Goal: Complete application form

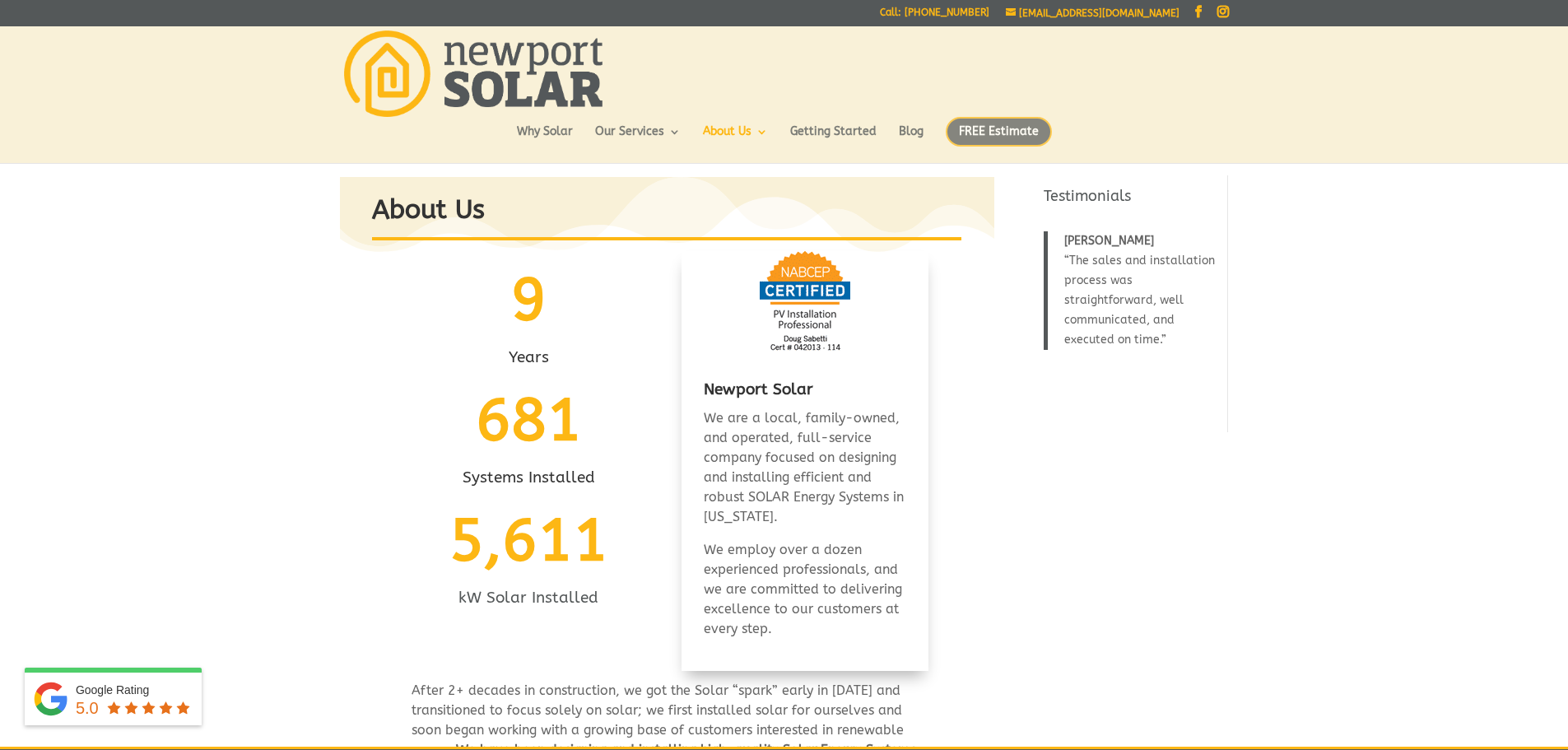
click at [1001, 127] on span "FREE Estimate" at bounding box center [999, 132] width 106 height 30
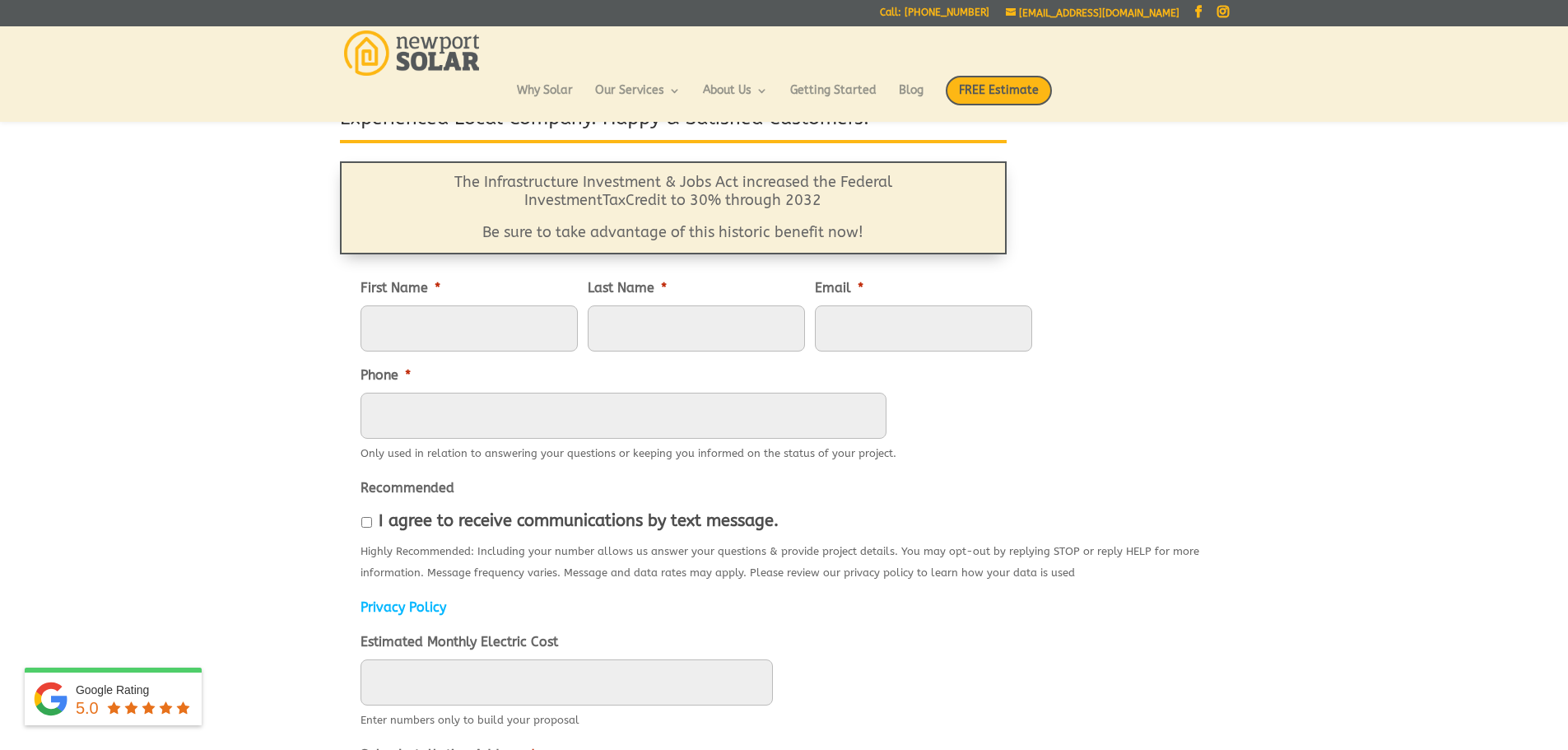
scroll to position [132, 0]
click at [455, 330] on input "First Name *" at bounding box center [469, 330] width 217 height 46
type input "[PERSON_NAME]"
type input "Blight"
type input "r"
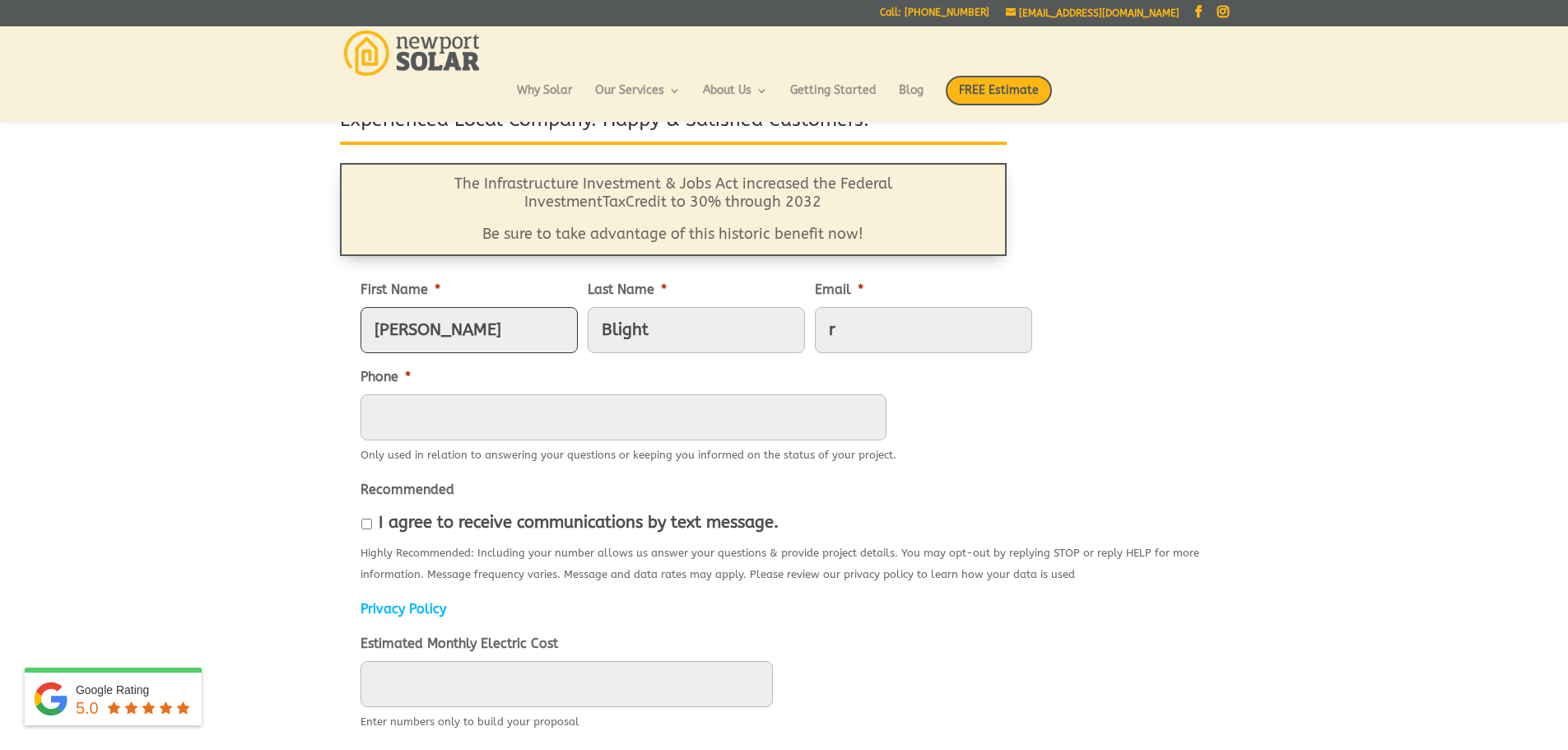
click at [461, 324] on input "[PERSON_NAME]" at bounding box center [469, 330] width 217 height 46
drag, startPoint x: 415, startPoint y: 330, endPoint x: 395, endPoint y: 330, distance: 20.0
click at [395, 330] on input "[PERSON_NAME]" at bounding box center [469, 330] width 217 height 46
click at [499, 328] on input "[PERSON_NAME]" at bounding box center [469, 330] width 217 height 46
type input "[PERSON_NAME]"
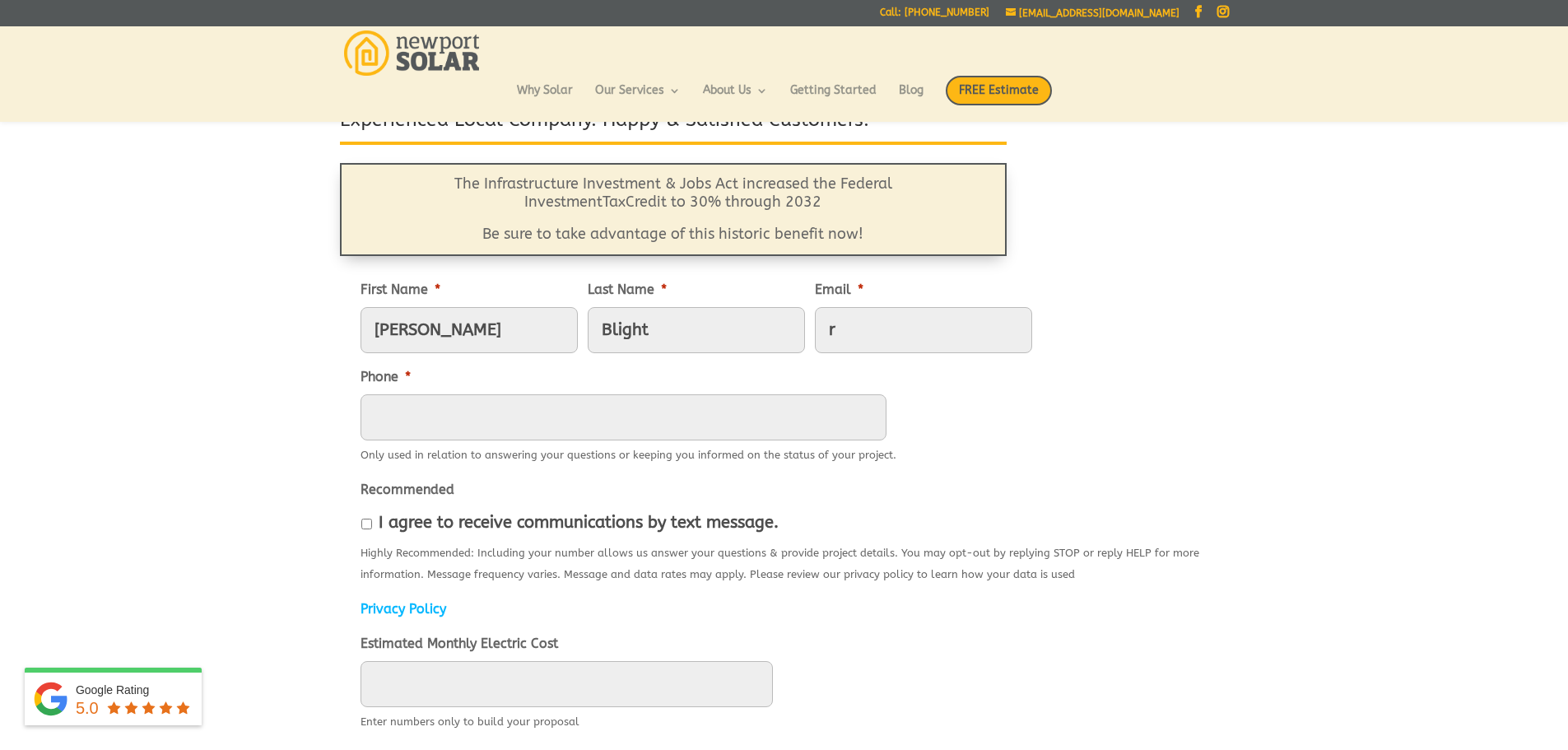
drag, startPoint x: 823, startPoint y: 327, endPoint x: 716, endPoint y: 329, distance: 107.0
click at [716, 329] on ul "First Name * [PERSON_NAME] Name * Blight Email * r Phone * Only used in relatio…" at bounding box center [784, 743] width 848 height 954
type input "[PERSON_NAME][EMAIL_ADDRESS][PERSON_NAME][DOMAIN_NAME]"
type input "4015756376"
type input "[STREET_ADDRESS]"
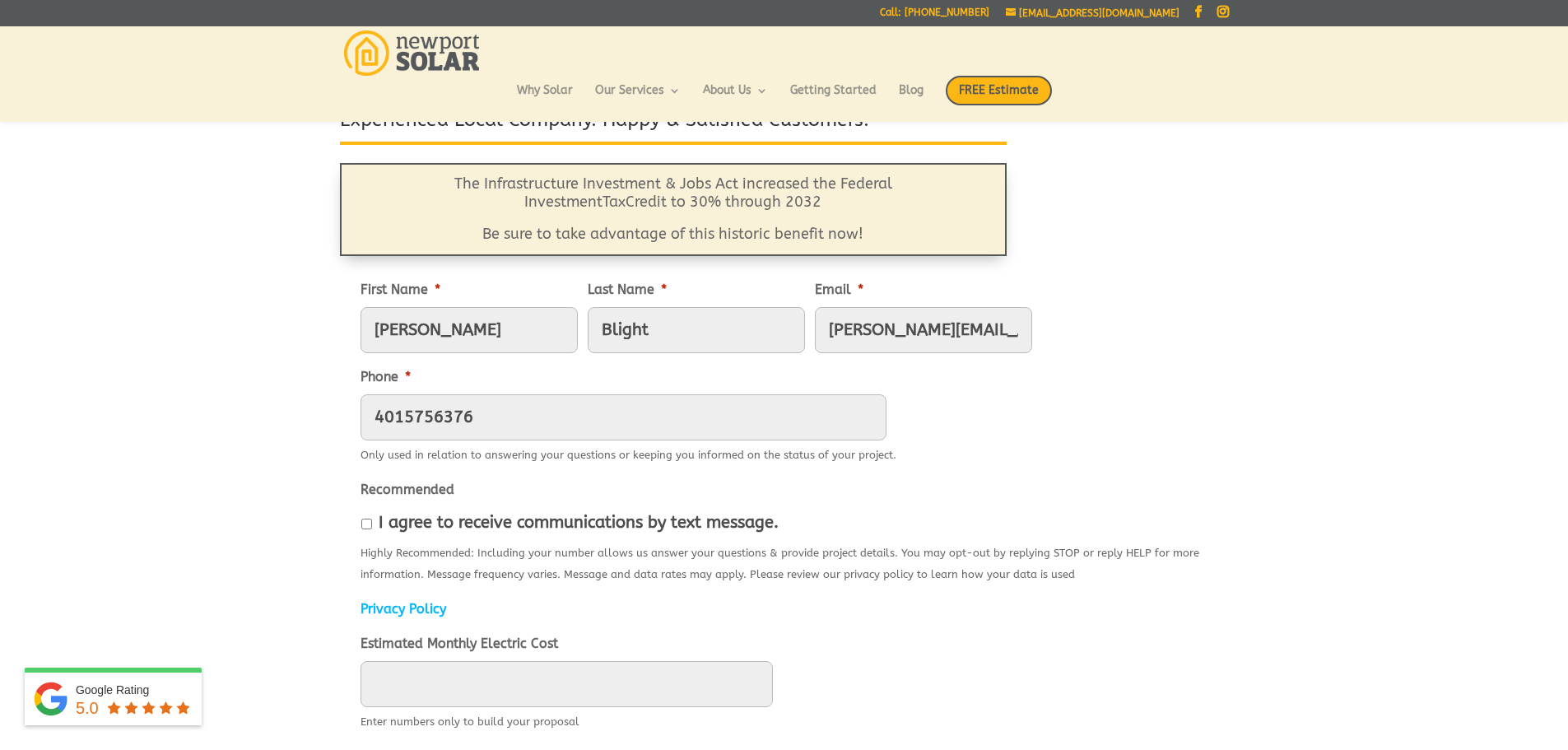
type input "[GEOGRAPHIC_DATA]"
type input "02871"
type input "[PHONE_NUMBER]"
click at [512, 521] on label "I agree to receive communications by text message." at bounding box center [578, 523] width 400 height 19
click at [372, 521] on input "I agree to receive communications by text message." at bounding box center [367, 524] width 11 height 11
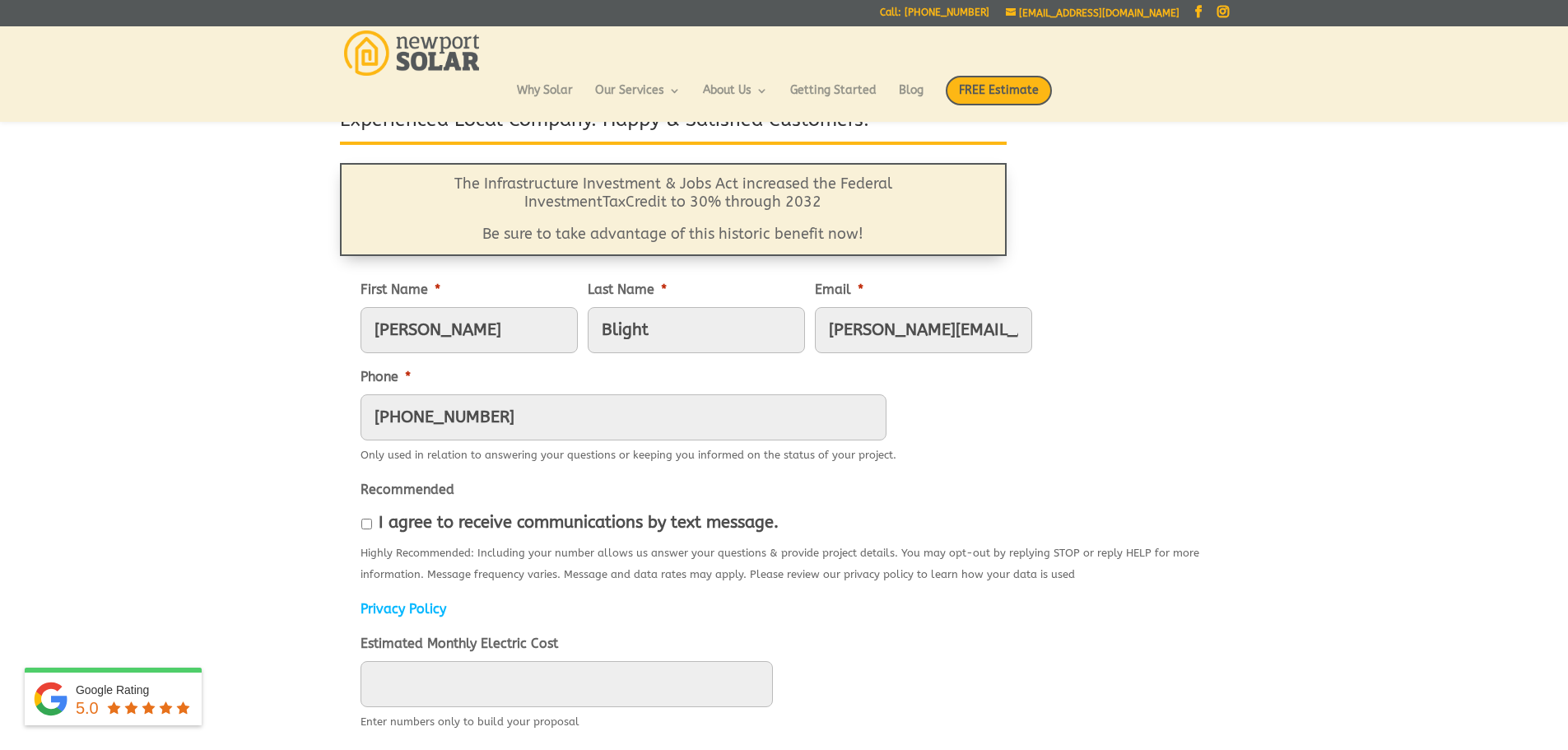
checkbox input "true"
click at [1058, 499] on li "Recommended I agree to receive communications by text message. Highly Recommend…" at bounding box center [784, 532] width 848 height 106
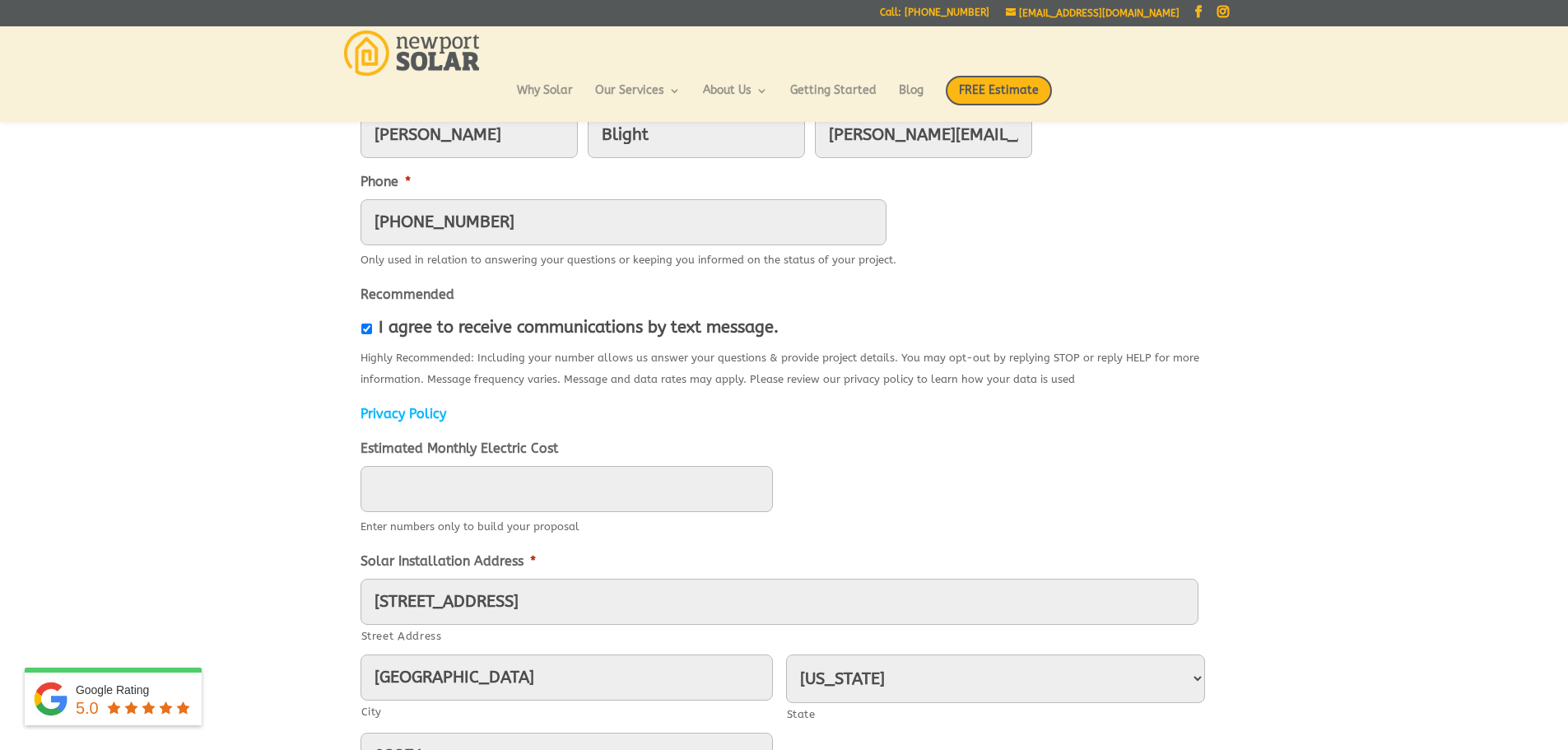
scroll to position [330, 0]
click at [592, 476] on input "____" at bounding box center [566, 486] width 412 height 46
type input "435"
click at [927, 485] on div "435" at bounding box center [784, 486] width 848 height 46
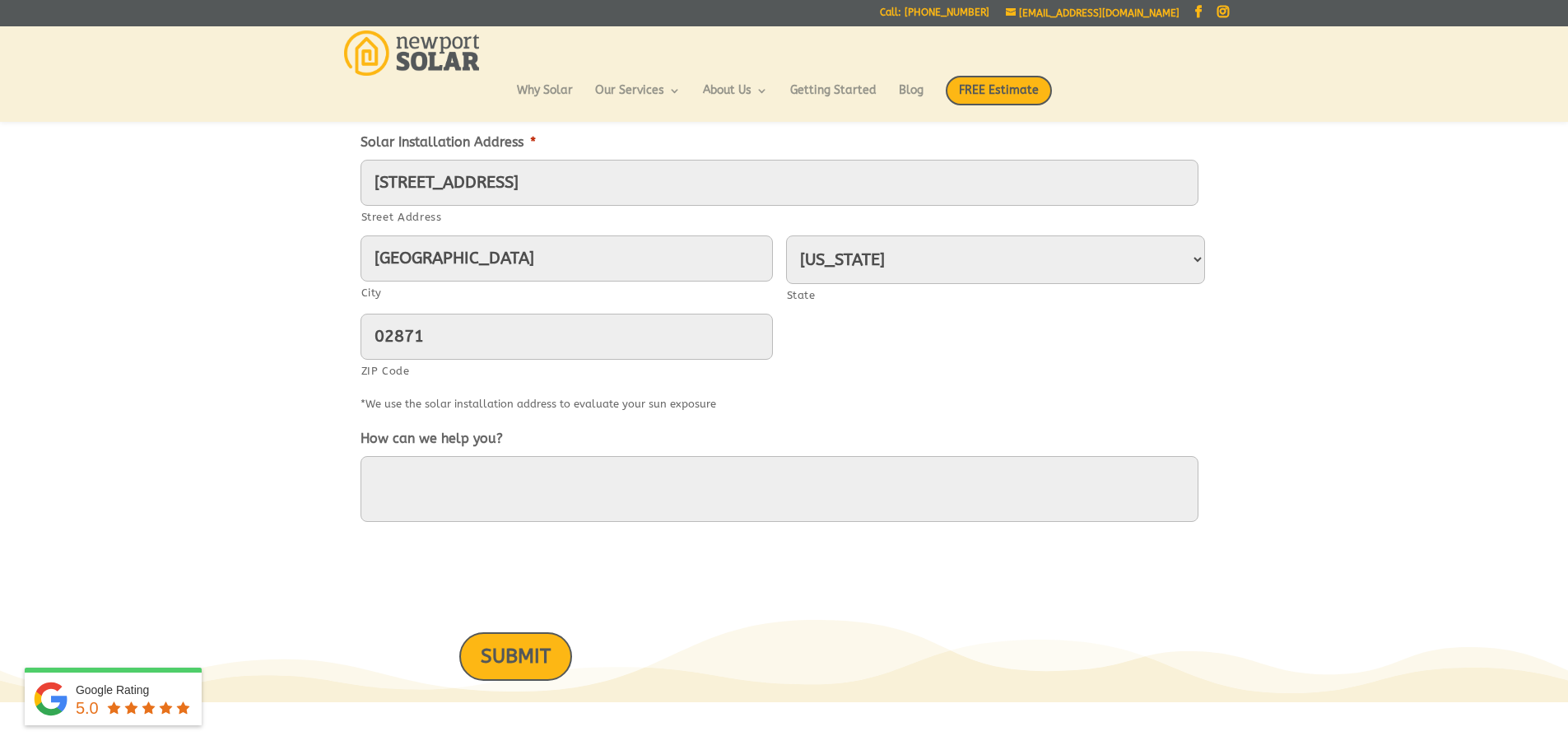
scroll to position [811, 0]
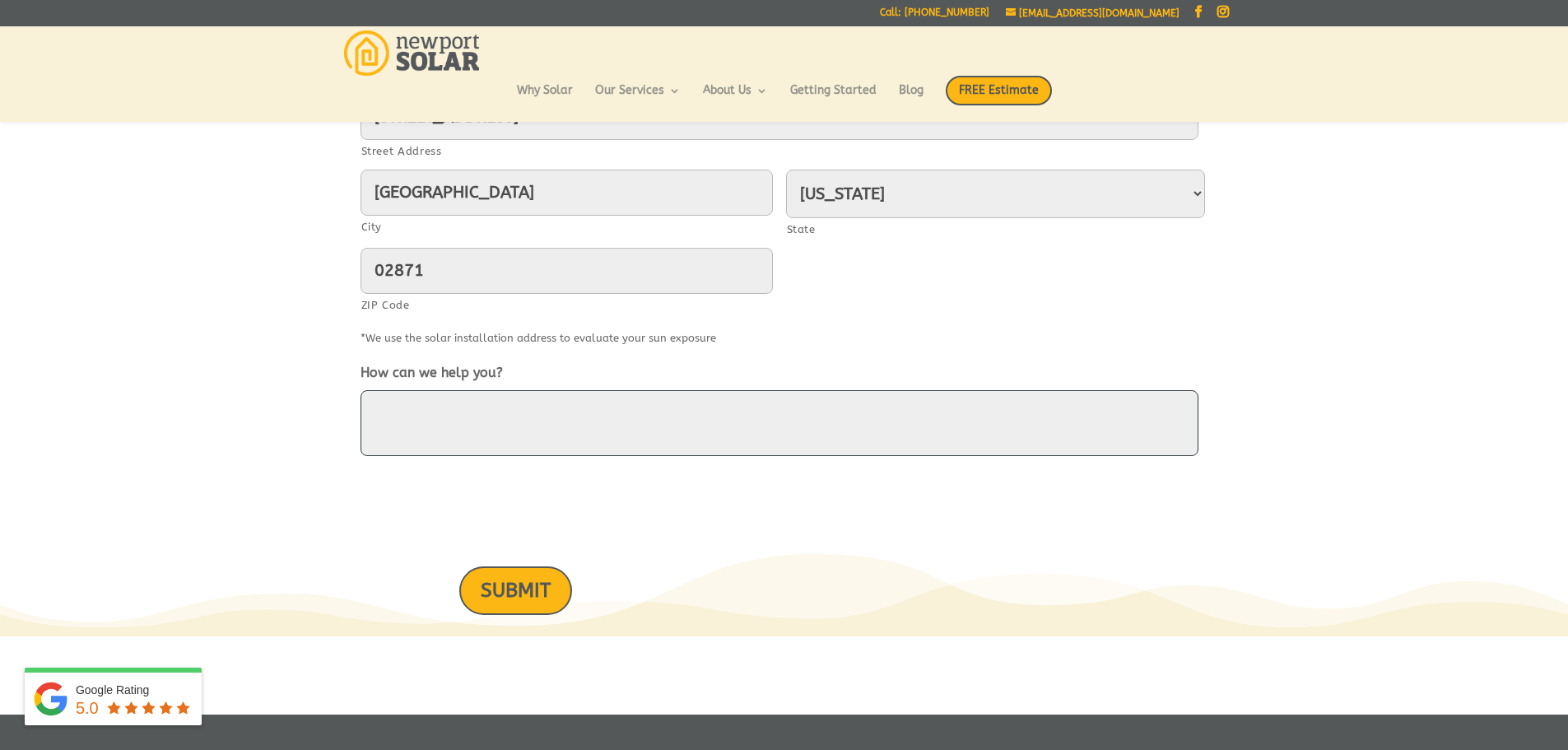
click at [884, 412] on textarea "How can we help you?" at bounding box center [779, 422] width 838 height 66
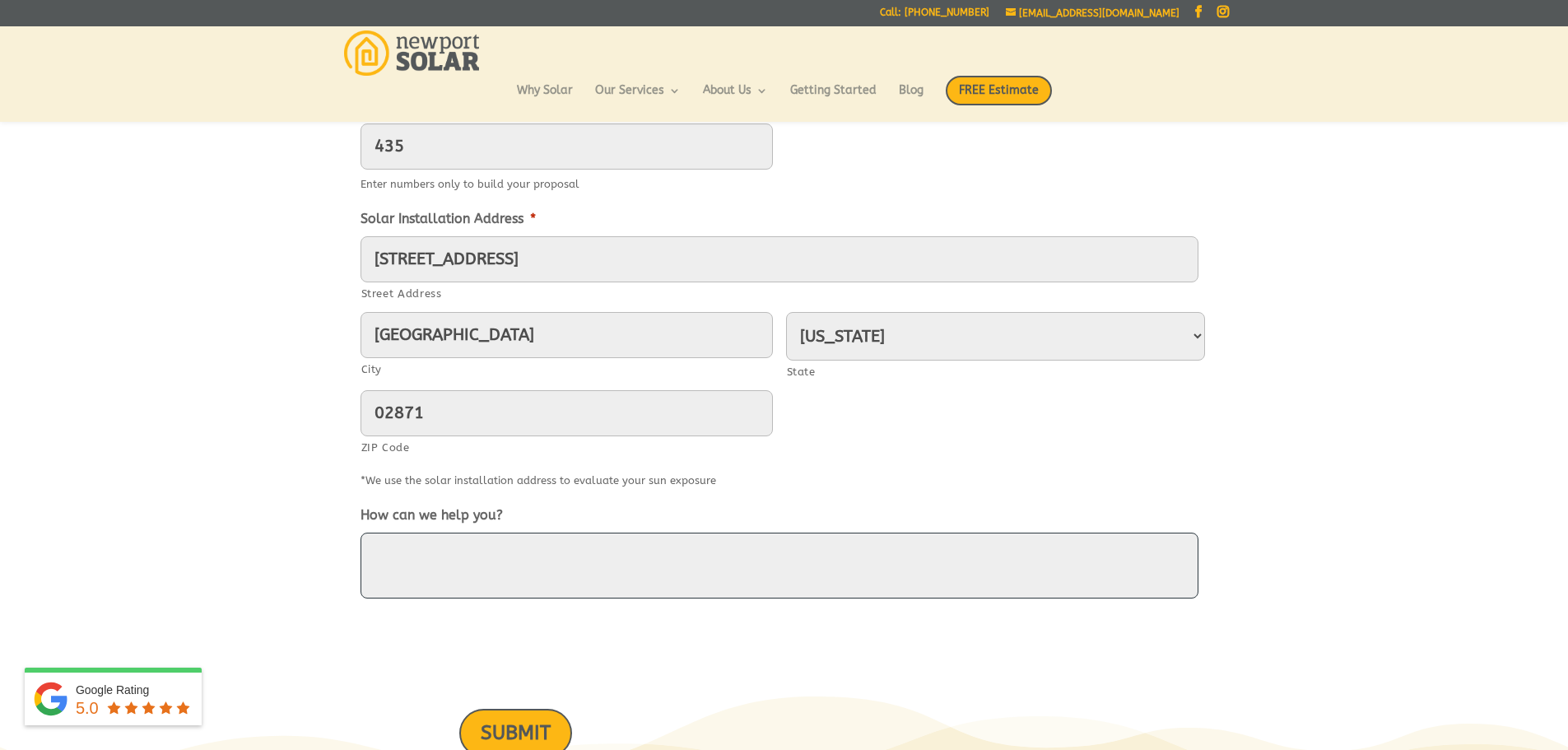
scroll to position [680, 0]
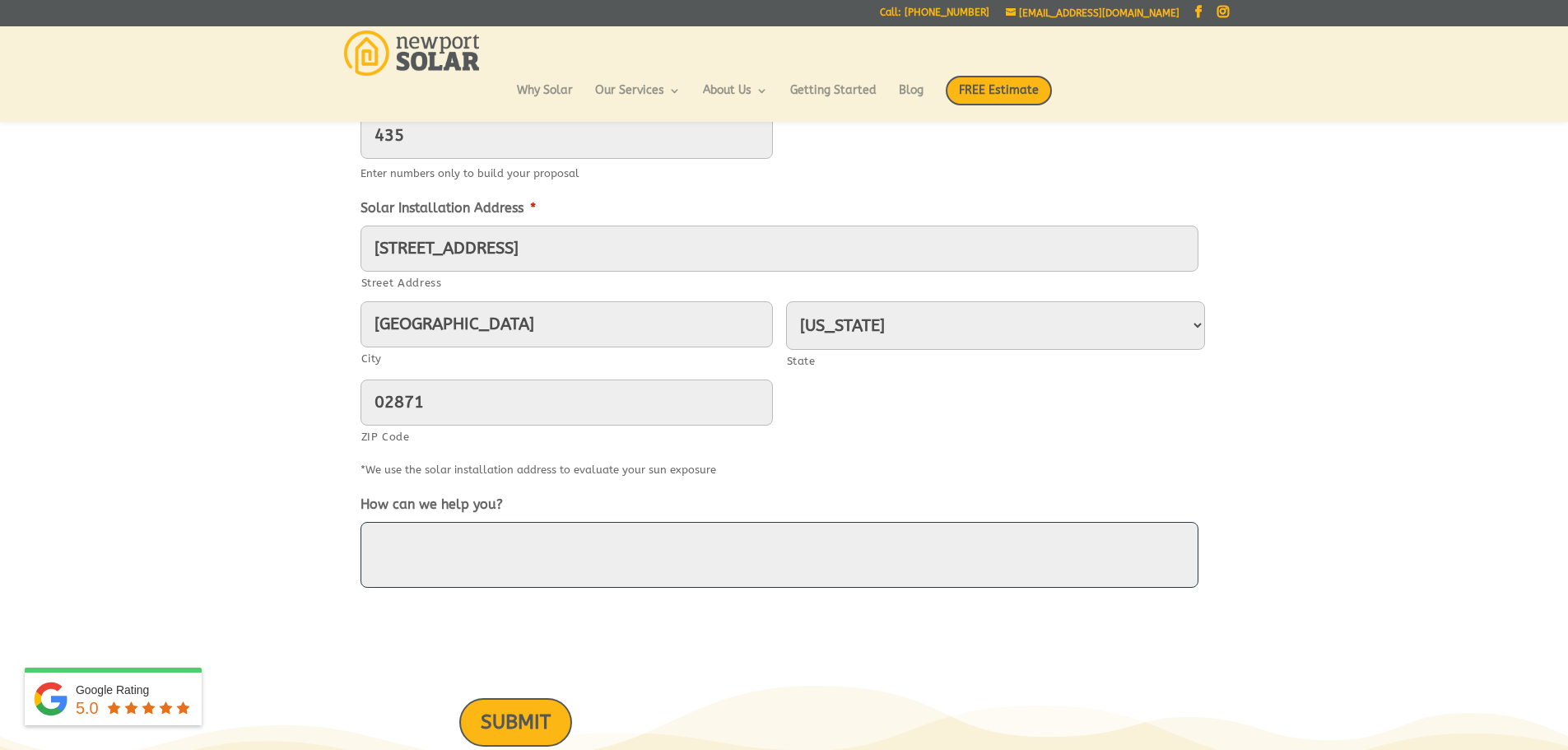
click at [621, 553] on textarea "How can we help you?" at bounding box center [779, 554] width 838 height 66
click at [506, 536] on textarea "We're looking for residential solar" at bounding box center [779, 554] width 838 height 66
click at [738, 550] on textarea "We're looking for a residential solar quote." at bounding box center [779, 554] width 838 height 66
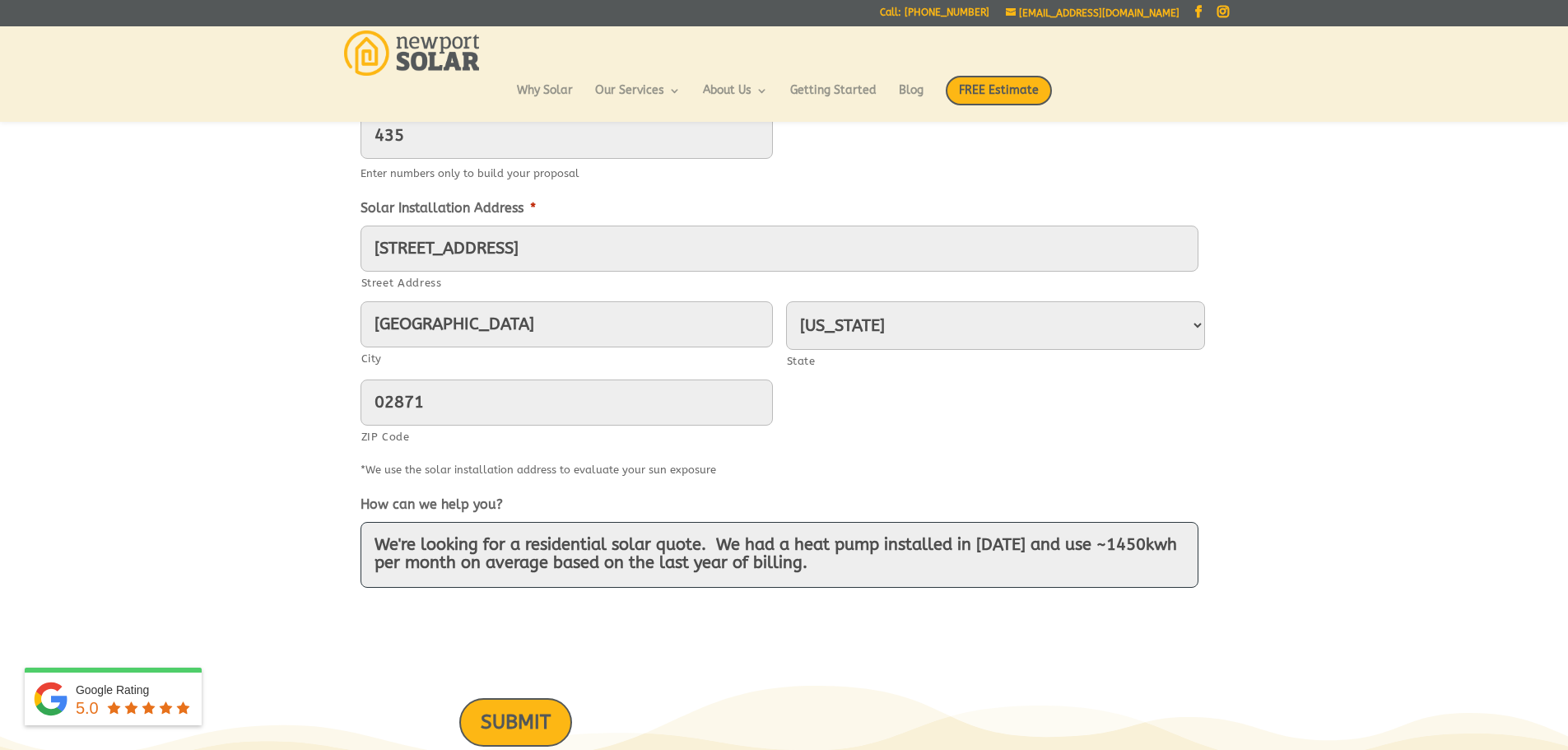
click at [905, 556] on textarea "We're looking for a residential solar quote. We had a heat pump installed in [D…" at bounding box center [779, 554] width 838 height 66
type textarea "We're looking for a residential solar quote. We had a heat pump installed in [D…"
click at [1068, 416] on div "[STREET_ADDRESS] Address [GEOGRAPHIC_DATA] [US_STATE] [US_STATE] [US_STATE] [US…" at bounding box center [784, 340] width 848 height 229
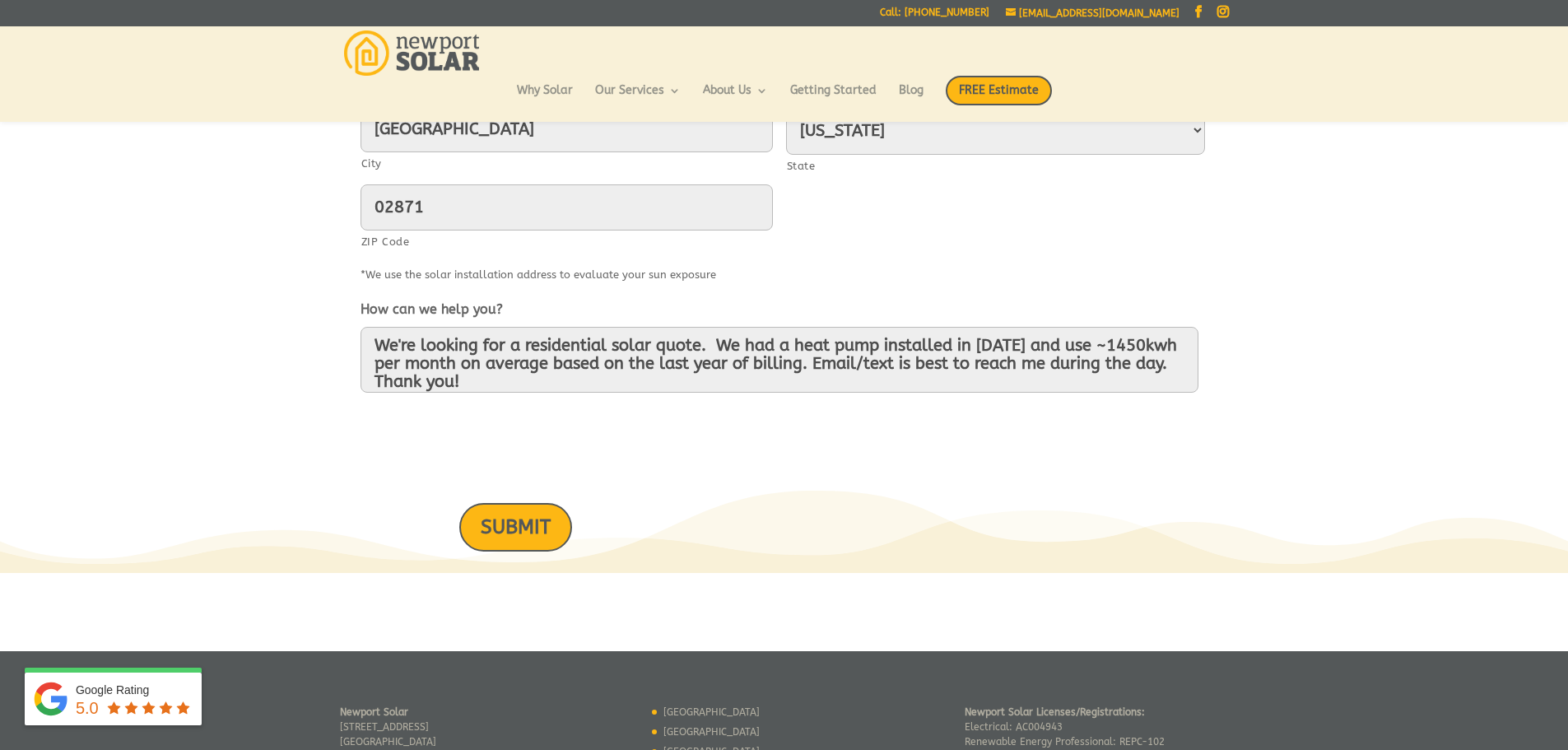
scroll to position [877, 0]
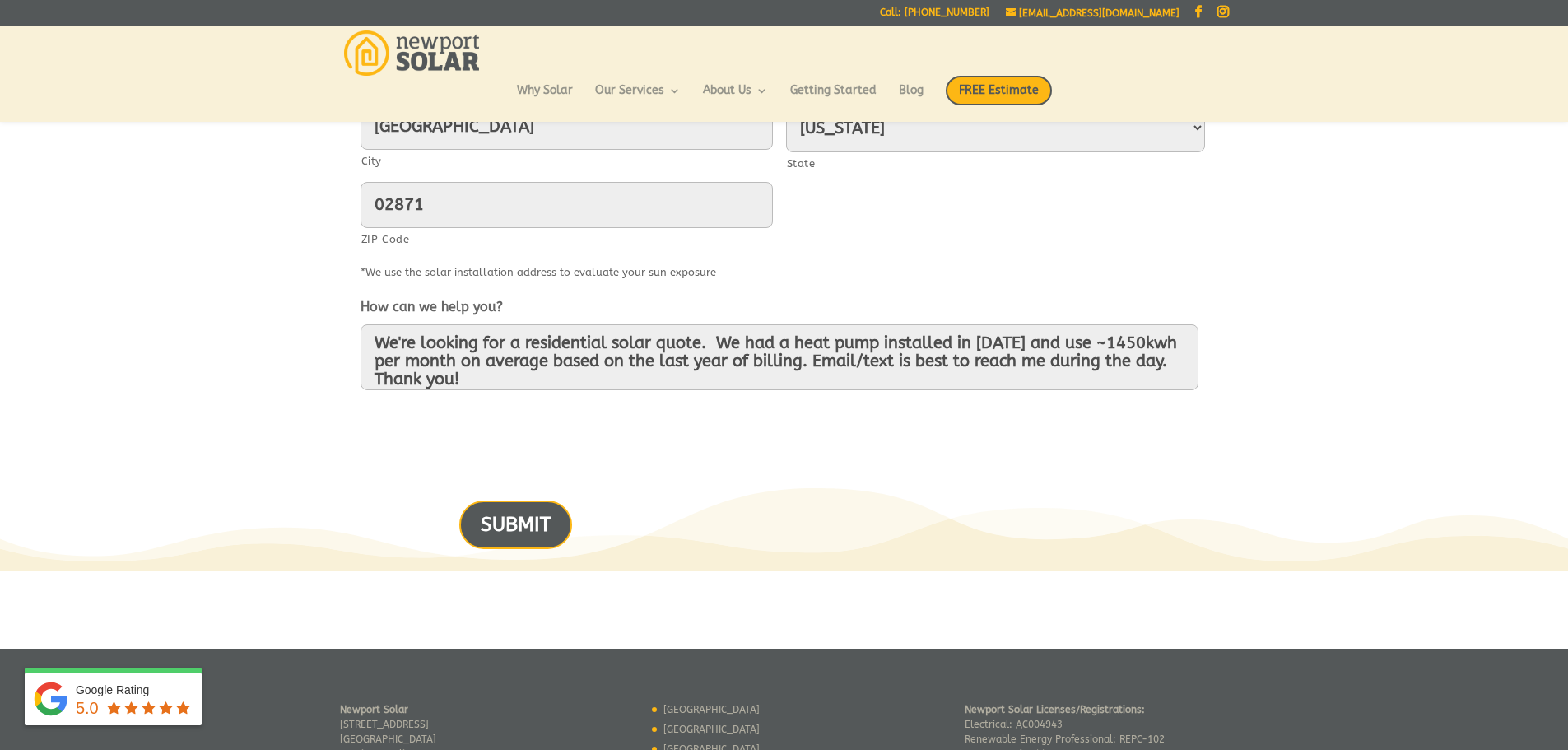
click at [538, 535] on input "SUBMIT" at bounding box center [515, 524] width 112 height 48
